Goal: Transaction & Acquisition: Obtain resource

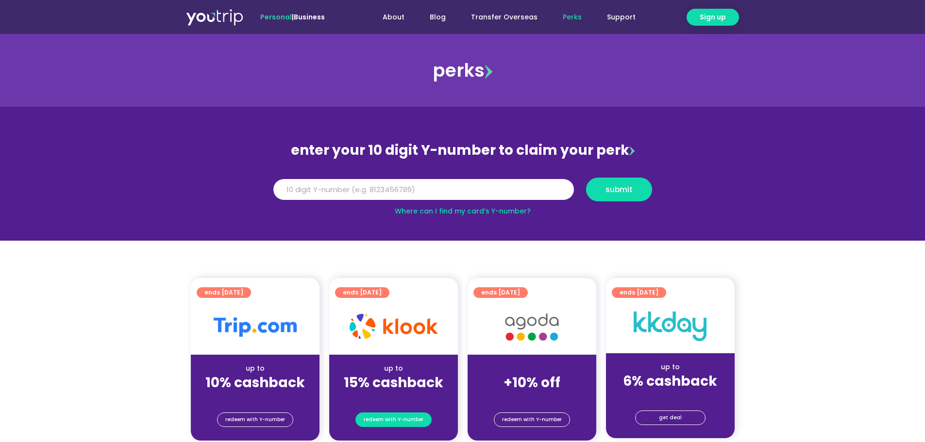
click at [388, 421] on span "redeem with Y-number" at bounding box center [394, 420] width 60 height 14
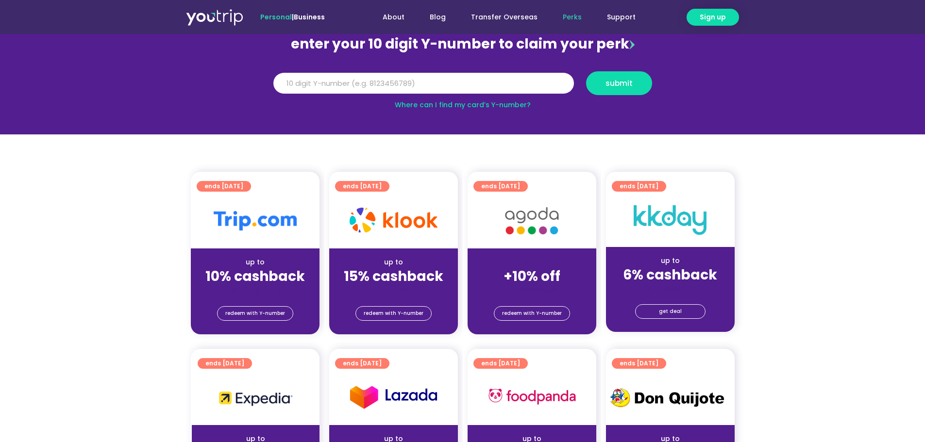
scroll to position [107, 0]
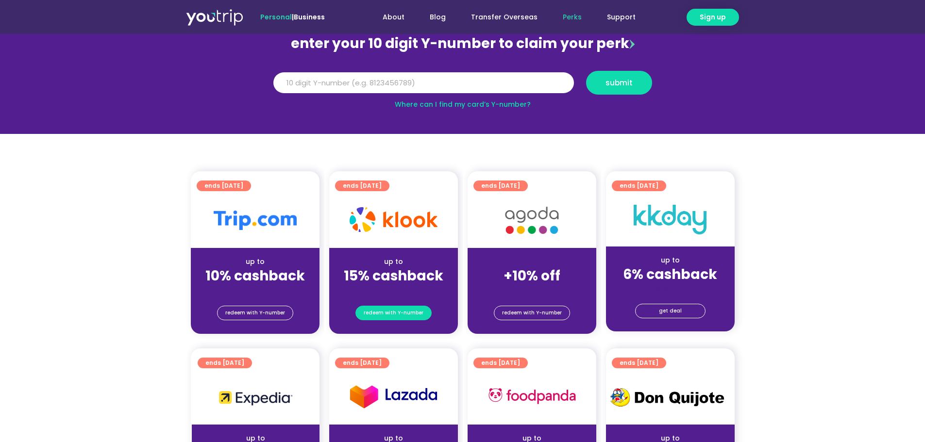
click at [396, 312] on span "redeem with Y-number" at bounding box center [394, 313] width 60 height 14
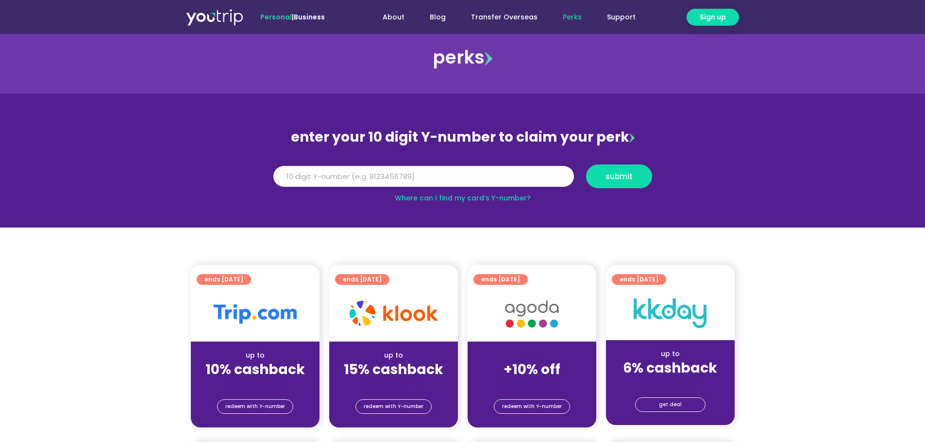
scroll to position [0, 0]
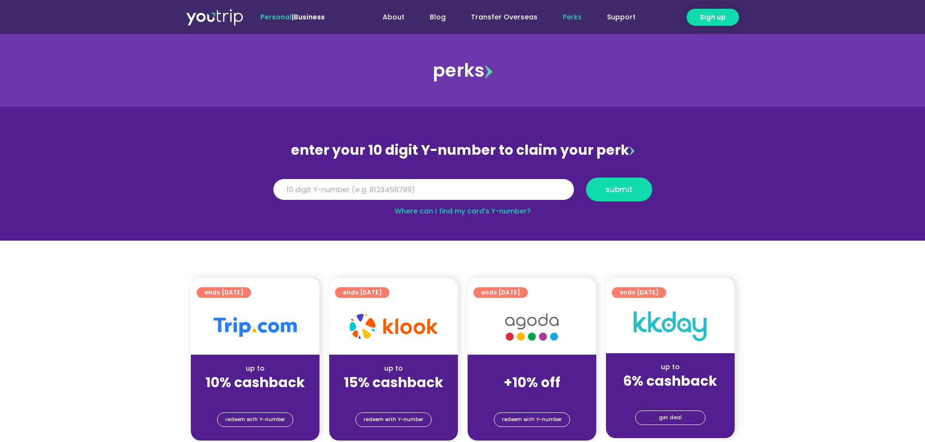
click at [310, 20] on link "Business" at bounding box center [309, 17] width 31 height 10
drag, startPoint x: 388, startPoint y: 186, endPoint x: 393, endPoint y: 188, distance: 5.7
click at [388, 186] on input "Y Number" at bounding box center [423, 189] width 300 height 21
paste input "844431"
type input "8"
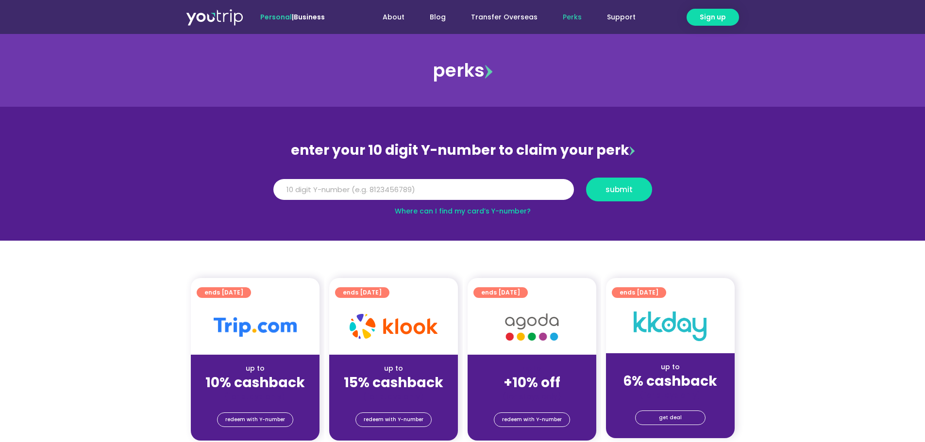
click at [416, 211] on link "Where can I find my card’s Y-number?" at bounding box center [463, 211] width 136 height 10
click at [404, 185] on input "Y Number" at bounding box center [423, 189] width 300 height 21
type input "8198566053"
click at [619, 190] on span "submit" at bounding box center [618, 189] width 27 height 7
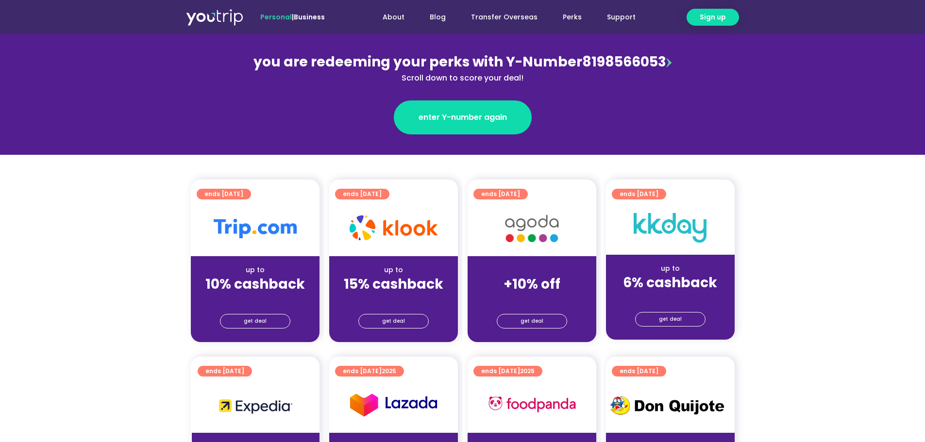
scroll to position [146, 0]
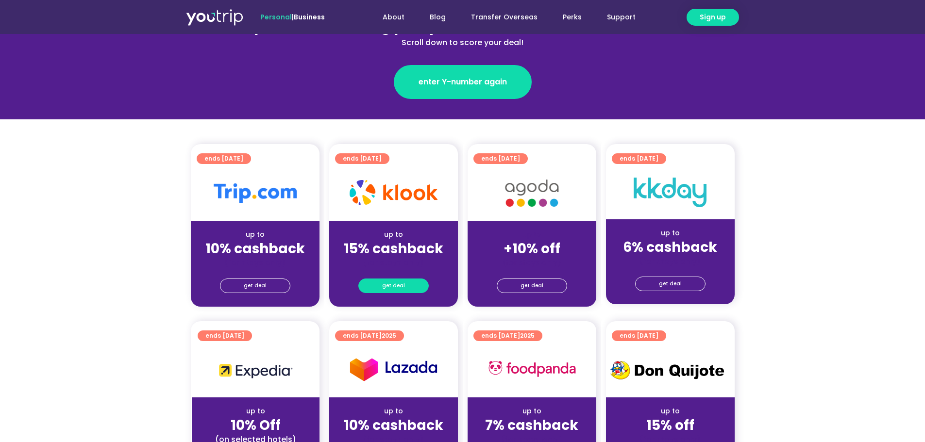
click at [386, 284] on span "get deal" at bounding box center [393, 286] width 23 height 14
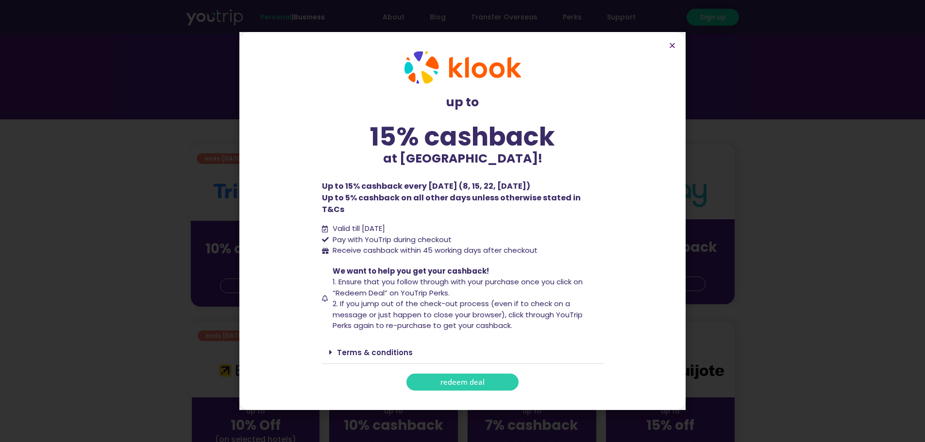
click at [460, 379] on span "redeem deal" at bounding box center [462, 382] width 44 height 7
